Goal: Task Accomplishment & Management: Use online tool/utility

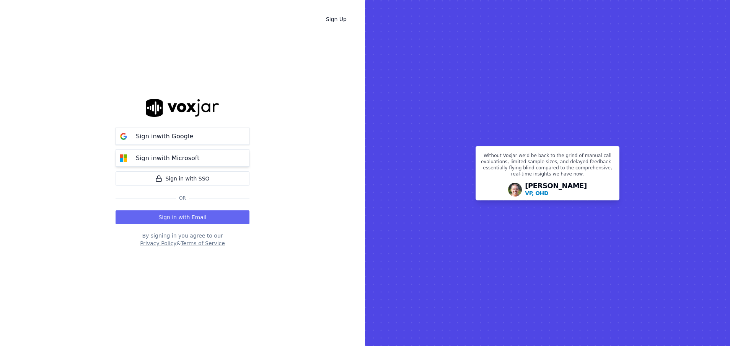
click at [211, 156] on button "Sign in with Microsoft" at bounding box center [183, 157] width 134 height 17
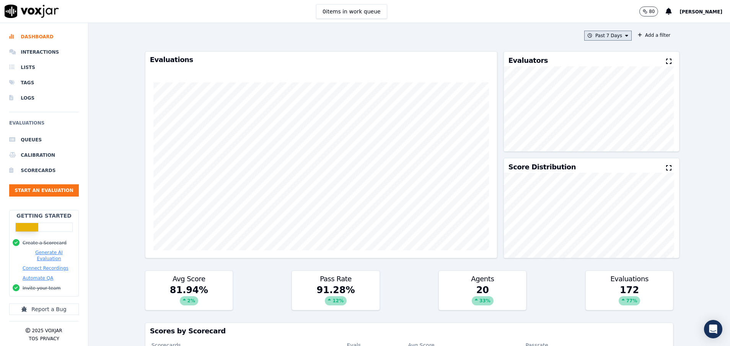
click at [586, 36] on button "Past 7 Days" at bounding box center [607, 36] width 47 height 10
click at [586, 59] on label "[DATE]" at bounding box center [606, 58] width 41 height 9
click at [613, 130] on button "Add" at bounding box center [620, 124] width 15 height 12
